Goal: Task Accomplishment & Management: Use online tool/utility

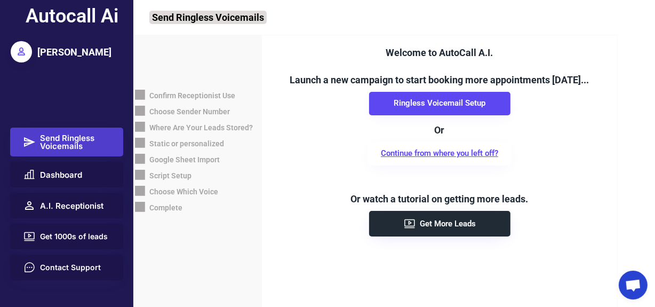
scroll to position [6, 0]
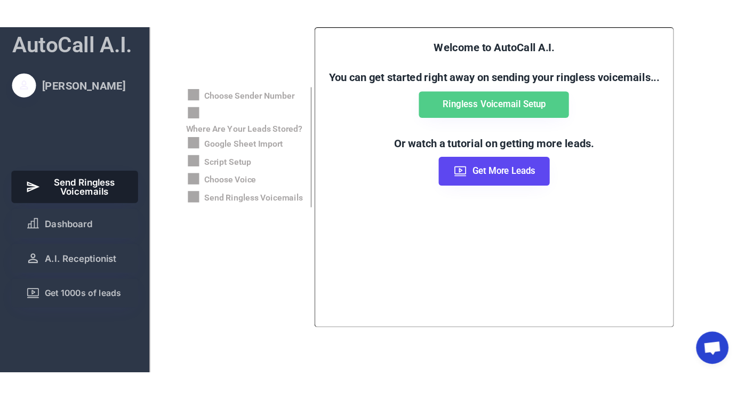
scroll to position [6, 0]
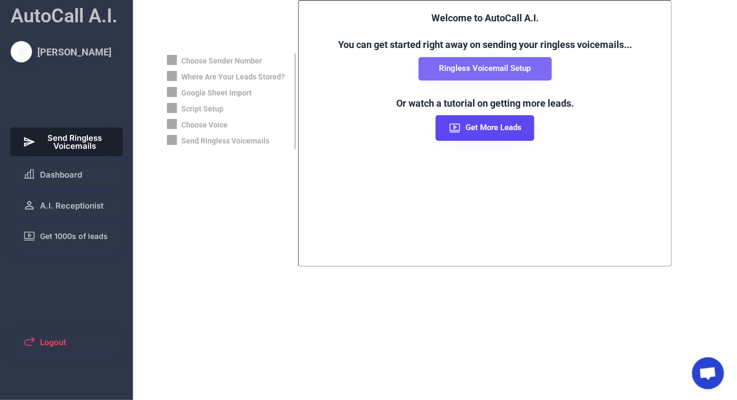
click at [445, 74] on button "Ringless Voicemail Setup" at bounding box center [485, 68] width 133 height 23
select select "**********"
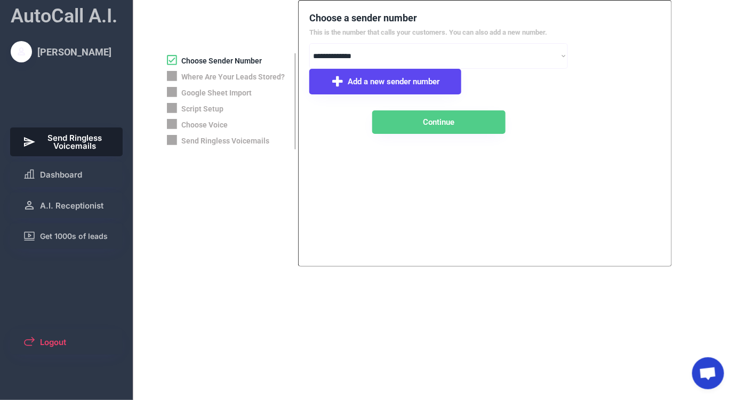
click at [65, 134] on span "Send Ringless Voicemails" at bounding box center [75, 142] width 70 height 16
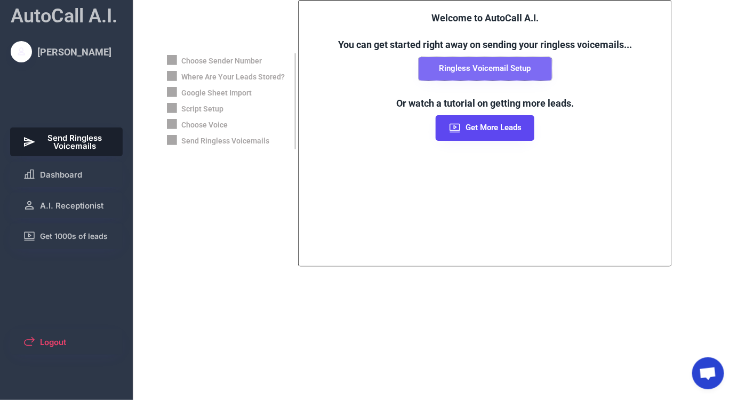
click at [448, 74] on button "Ringless Voicemail Setup" at bounding box center [485, 68] width 133 height 23
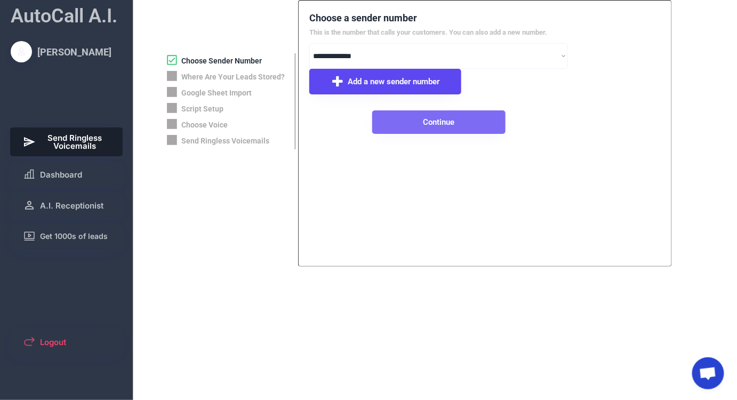
click at [399, 127] on button "Continue" at bounding box center [438, 121] width 133 height 23
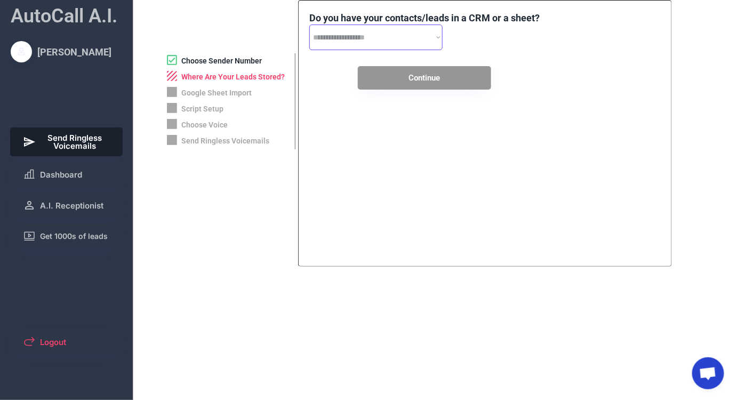
click at [369, 42] on select "**********" at bounding box center [375, 38] width 133 height 26
select select "**********"
click at [309, 25] on select "**********" at bounding box center [375, 38] width 133 height 26
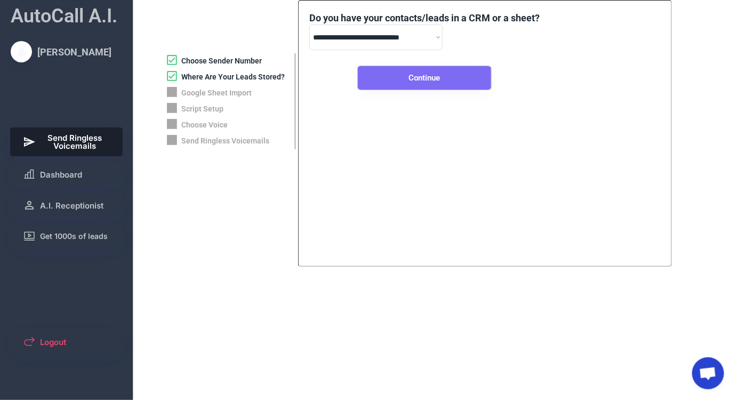
click at [407, 80] on button "Continue" at bounding box center [424, 77] width 133 height 23
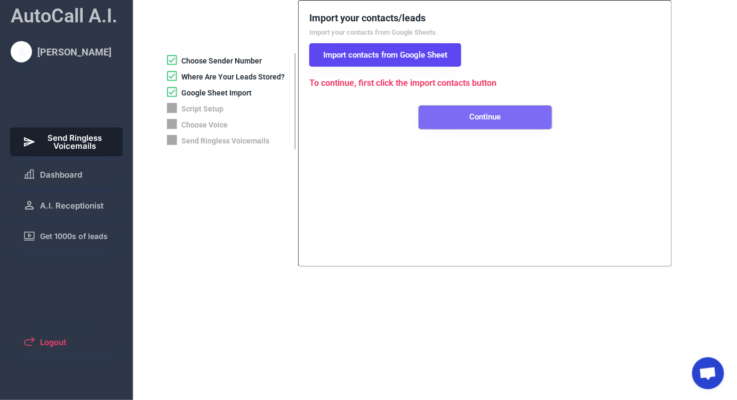
click at [442, 117] on button "Continue" at bounding box center [485, 117] width 133 height 23
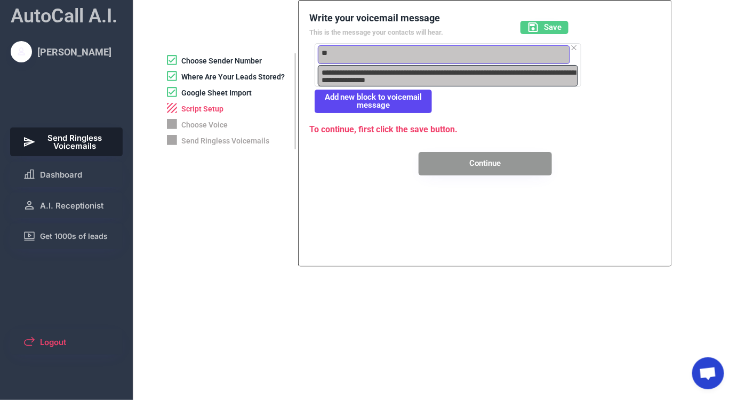
click at [333, 52] on textarea "**" at bounding box center [444, 54] width 252 height 19
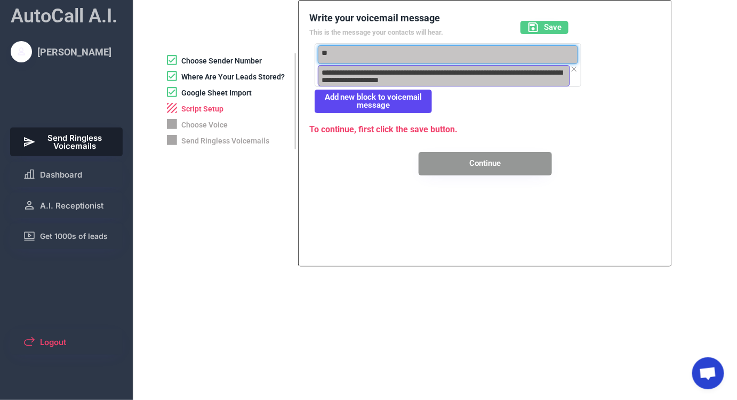
click at [342, 70] on textarea "**********" at bounding box center [444, 75] width 252 height 21
click at [426, 71] on textarea "**********" at bounding box center [444, 75] width 252 height 21
click at [461, 79] on textarea "**********" at bounding box center [444, 75] width 252 height 21
type textarea "**********"
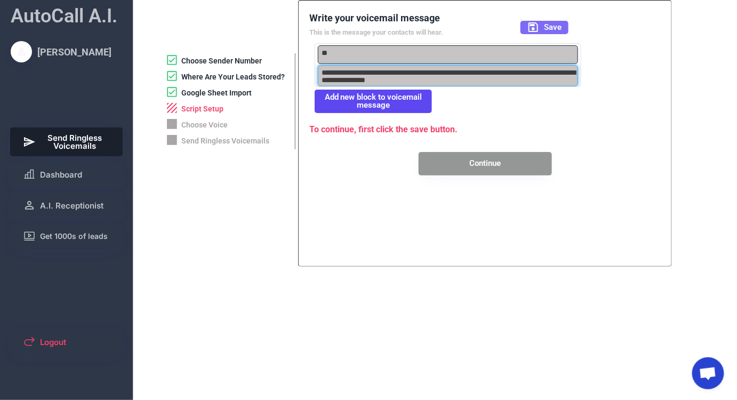
click at [527, 31] on icon at bounding box center [533, 27] width 13 height 13
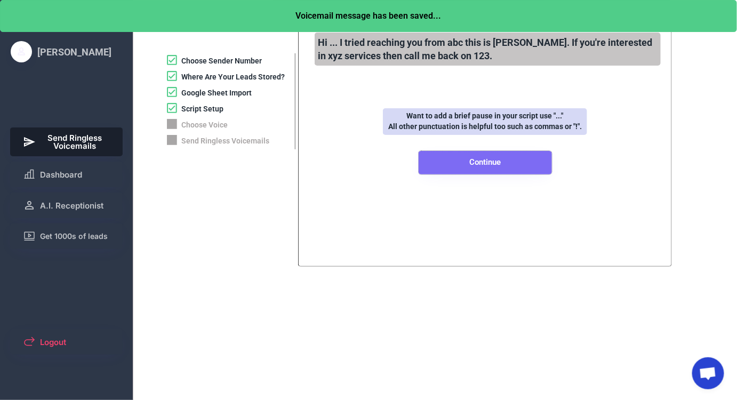
click at [461, 160] on button "Continue" at bounding box center [485, 162] width 133 height 23
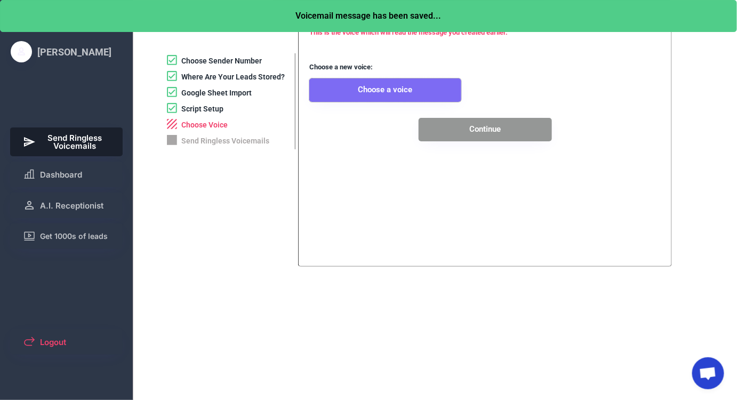
click at [379, 89] on button "Choose a voice" at bounding box center [385, 89] width 152 height 23
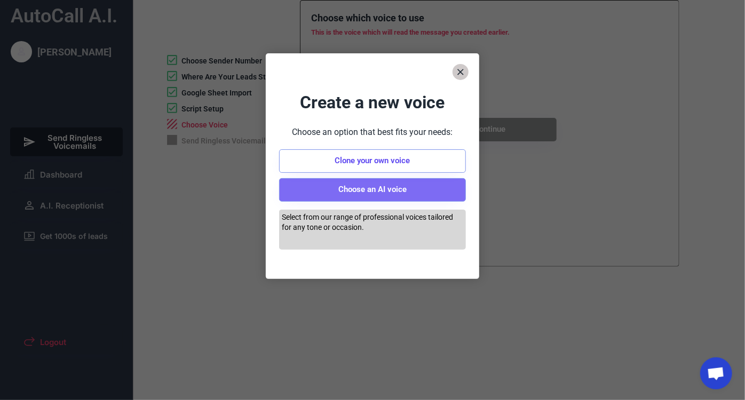
click at [385, 190] on button "Choose an AI voice" at bounding box center [372, 189] width 187 height 23
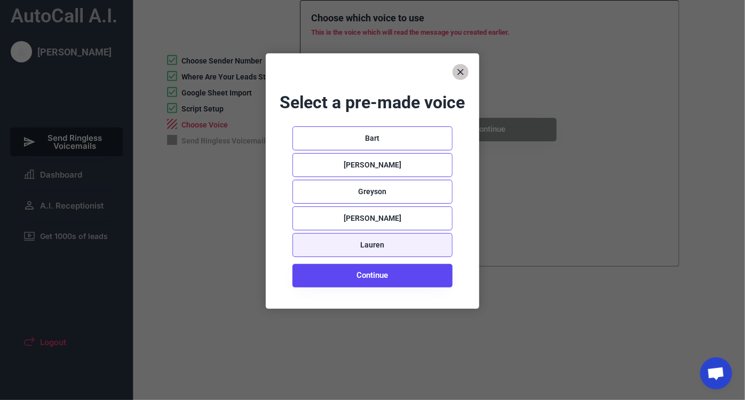
click at [311, 243] on div "Lauren" at bounding box center [372, 245] width 160 height 24
click at [319, 244] on use at bounding box center [316, 245] width 18 height 18
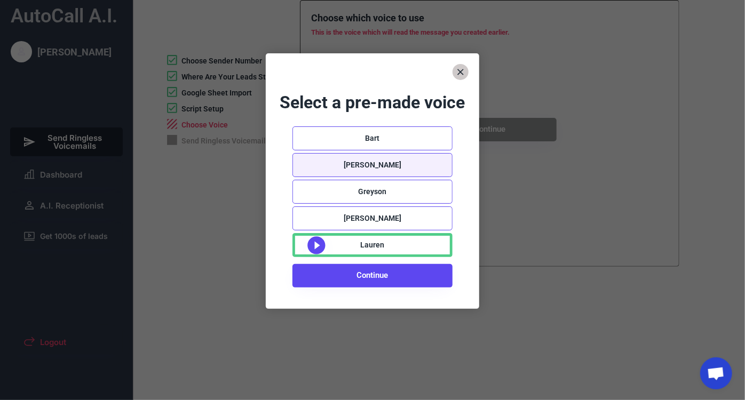
click at [314, 160] on div "[PERSON_NAME]" at bounding box center [372, 165] width 160 height 24
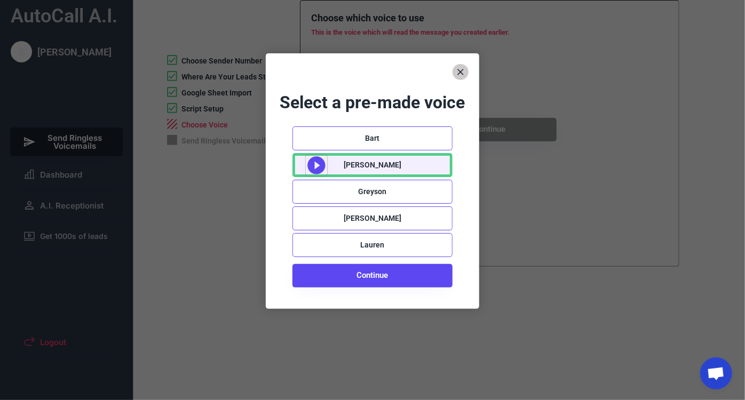
click at [316, 164] on icon at bounding box center [316, 165] width 21 height 21
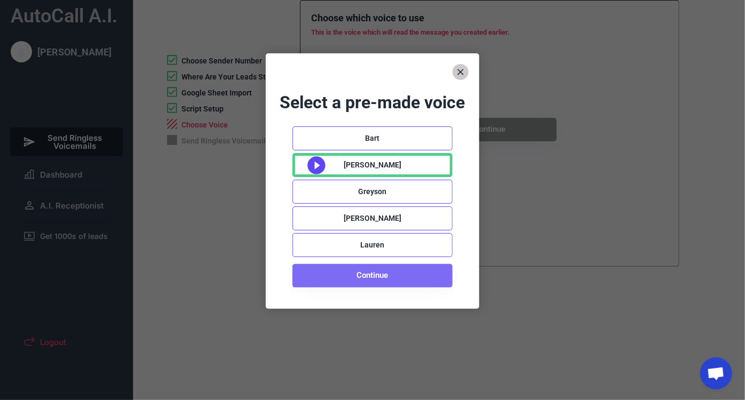
click at [364, 276] on button "Continue" at bounding box center [372, 275] width 160 height 23
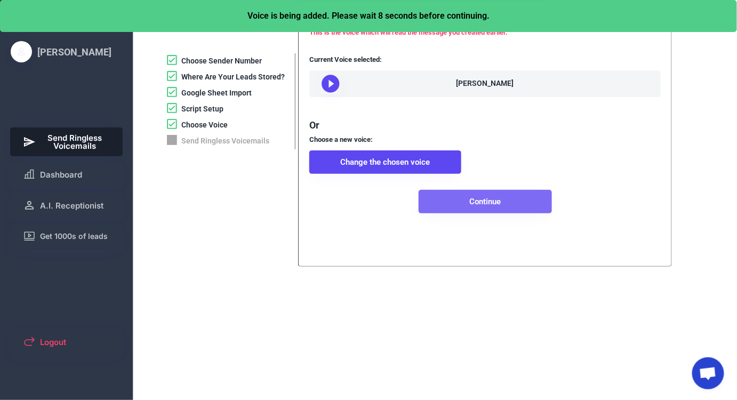
click at [437, 213] on button "Continue" at bounding box center [485, 201] width 133 height 23
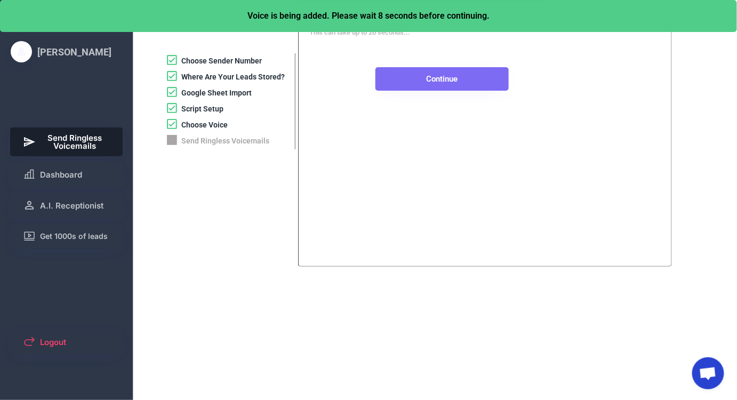
click at [427, 74] on button "Continue" at bounding box center [442, 78] width 133 height 23
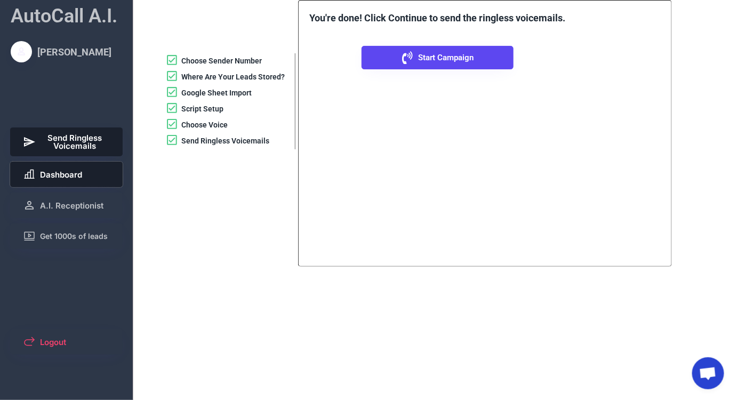
click at [74, 174] on span "Dashboard" at bounding box center [61, 175] width 42 height 8
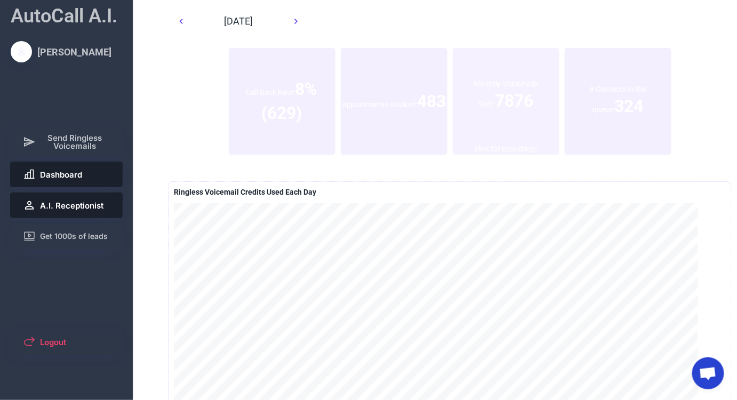
click at [89, 202] on span "A.I. Receptionist" at bounding box center [71, 206] width 63 height 8
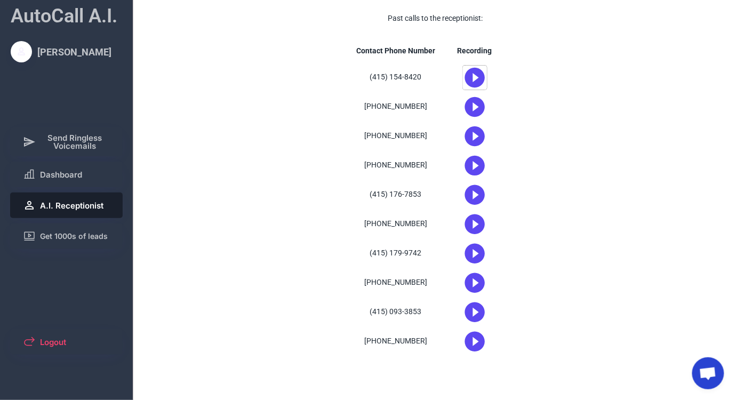
click at [475, 77] on icon at bounding box center [475, 78] width 24 height 24
click at [478, 80] on use at bounding box center [475, 77] width 20 height 20
click at [52, 182] on button "Dashboard" at bounding box center [66, 175] width 113 height 26
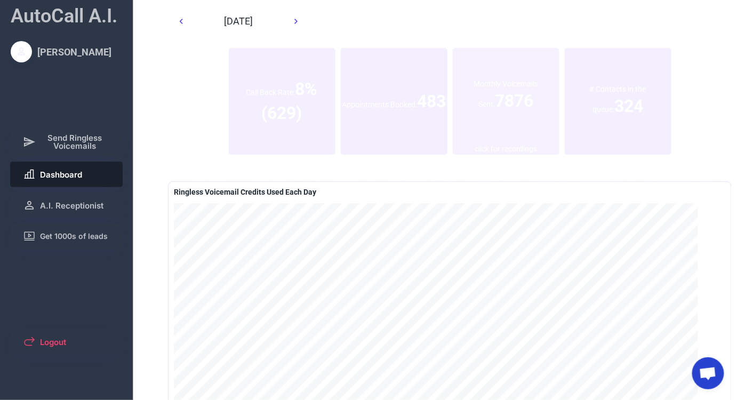
scroll to position [7, 0]
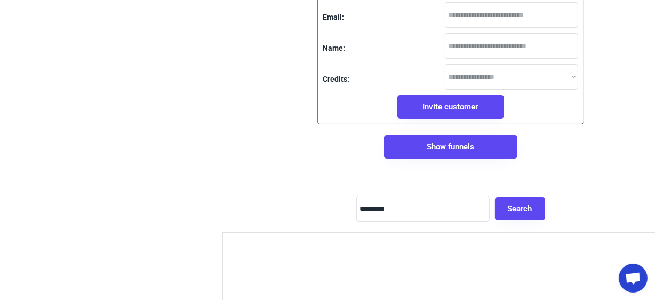
scroll to position [6, 0]
click at [411, 220] on input "input" at bounding box center [422, 209] width 133 height 26
click at [409, 214] on input "input" at bounding box center [422, 209] width 133 height 26
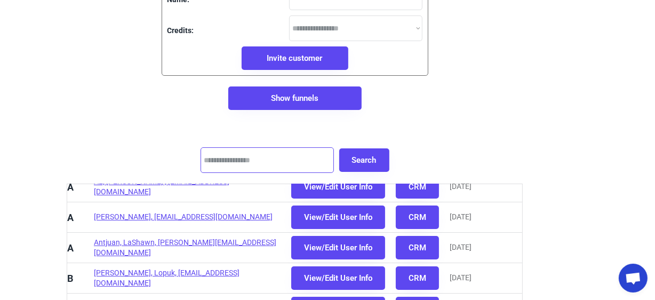
scroll to position [0, 0]
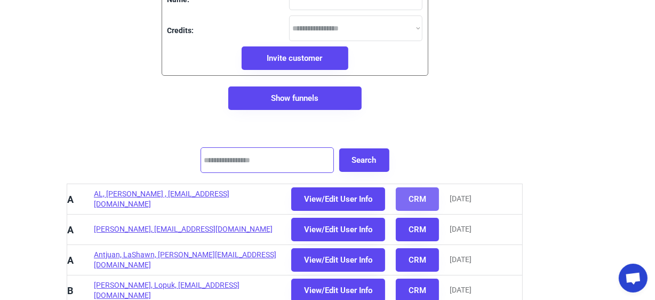
click at [422, 192] on button "CRM" at bounding box center [417, 198] width 43 height 23
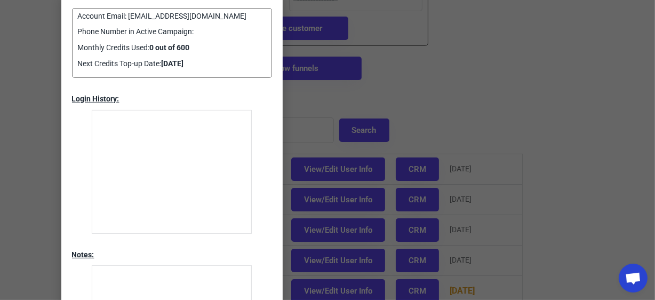
scroll to position [145, 156]
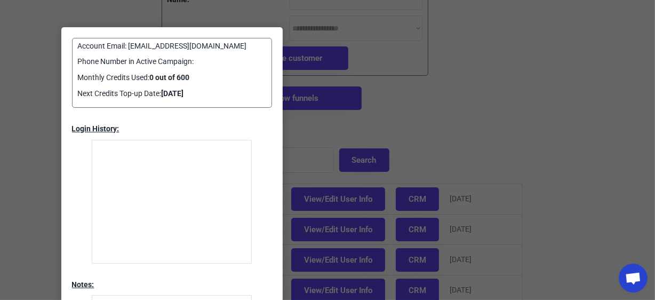
click at [217, 45] on div "Account Email: info@bluemedia360.com" at bounding box center [172, 46] width 188 height 11
drag, startPoint x: 207, startPoint y: 44, endPoint x: 166, endPoint y: 45, distance: 40.5
click at [166, 45] on div "Account Email: info@bluemedia360.com" at bounding box center [172, 46] width 188 height 11
click at [136, 59] on div "Phone Number in Active Campaign:" at bounding box center [171, 62] width 187 height 11
drag, startPoint x: 120, startPoint y: 58, endPoint x: 198, endPoint y: 63, distance: 78.6
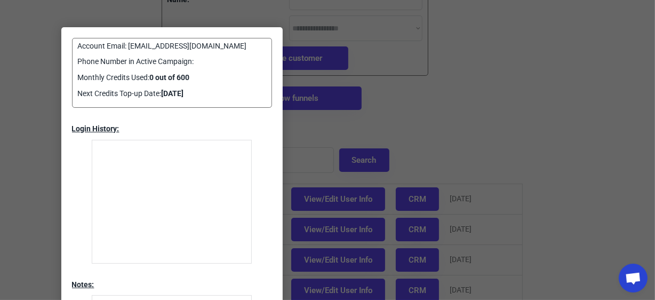
click at [198, 63] on div "Phone Number in Active Campaign:" at bounding box center [171, 62] width 187 height 11
click at [299, 149] on div at bounding box center [327, 150] width 655 height 300
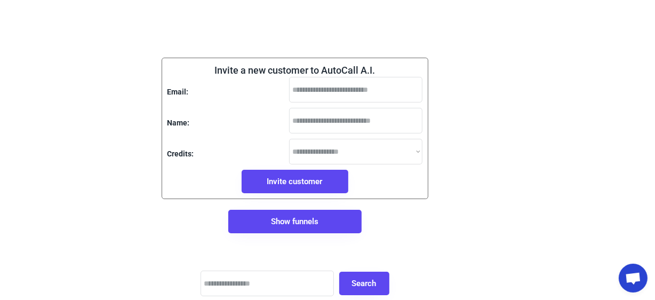
scroll to position [0, 156]
